Goal: Transaction & Acquisition: Purchase product/service

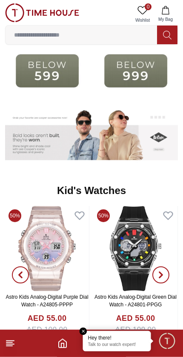
scroll to position [1097, 0]
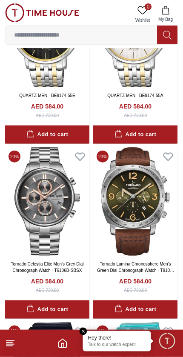
scroll to position [632, 0]
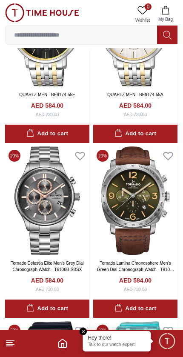
click at [132, 210] on img at bounding box center [135, 200] width 84 height 108
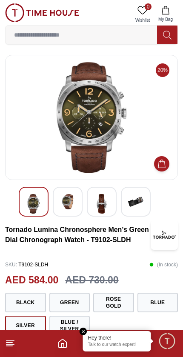
click at [136, 200] on img at bounding box center [135, 201] width 15 height 15
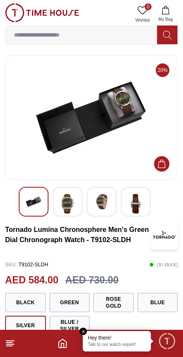
click at [107, 204] on img at bounding box center [101, 201] width 15 height 15
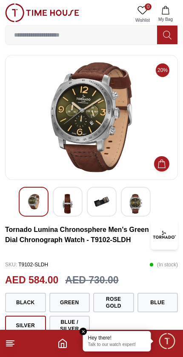
click at [38, 198] on img at bounding box center [33, 201] width 15 height 15
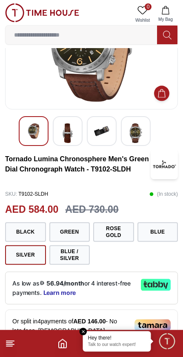
scroll to position [76, 0]
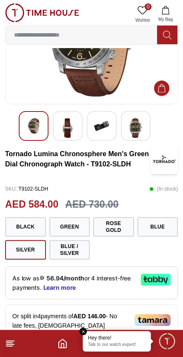
click at [31, 221] on button "Black" at bounding box center [25, 227] width 41 height 20
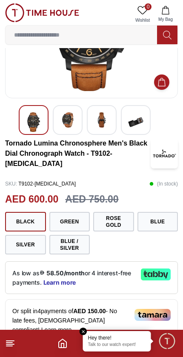
scroll to position [82, 0]
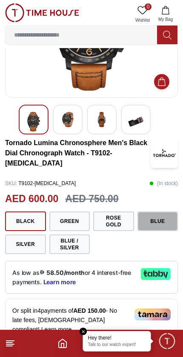
click at [155, 218] on button "Blue" at bounding box center [157, 221] width 41 height 20
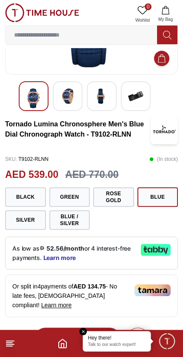
scroll to position [108, 0]
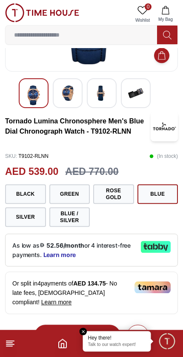
click at [75, 214] on button "Blue / Silver" at bounding box center [69, 217] width 41 height 20
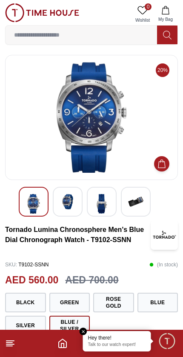
click at [14, 342] on icon at bounding box center [10, 343] width 10 height 10
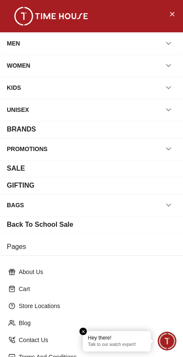
click at [84, 328] on em "Close tooltip" at bounding box center [83, 331] width 8 height 8
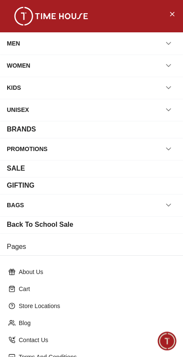
click at [174, 16] on icon "Close Menu" at bounding box center [171, 14] width 7 height 11
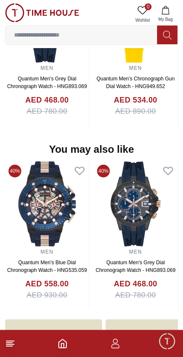
scroll to position [849, 0]
